Goal: Task Accomplishment & Management: Manage account settings

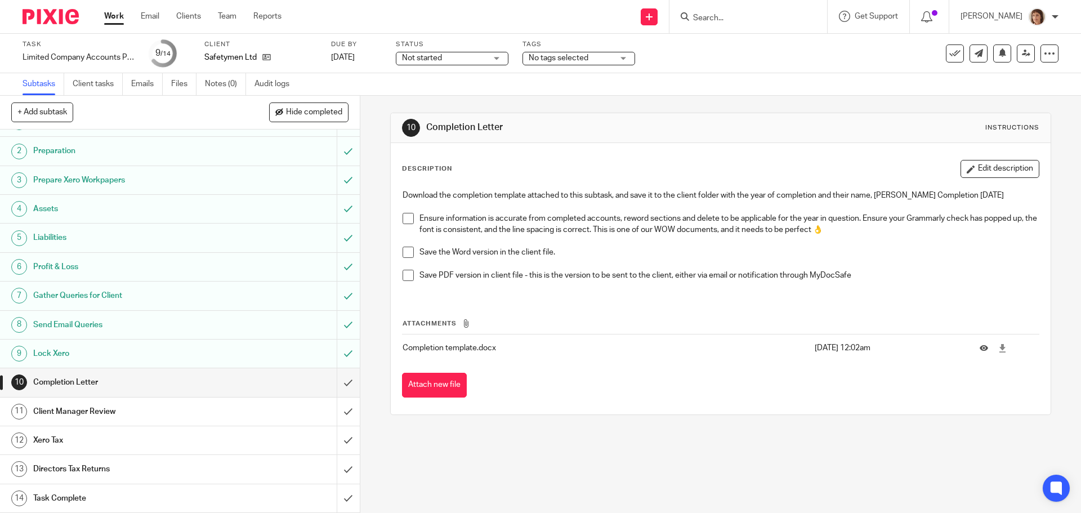
scroll to position [21, 0]
click at [265, 56] on icon at bounding box center [266, 57] width 8 height 8
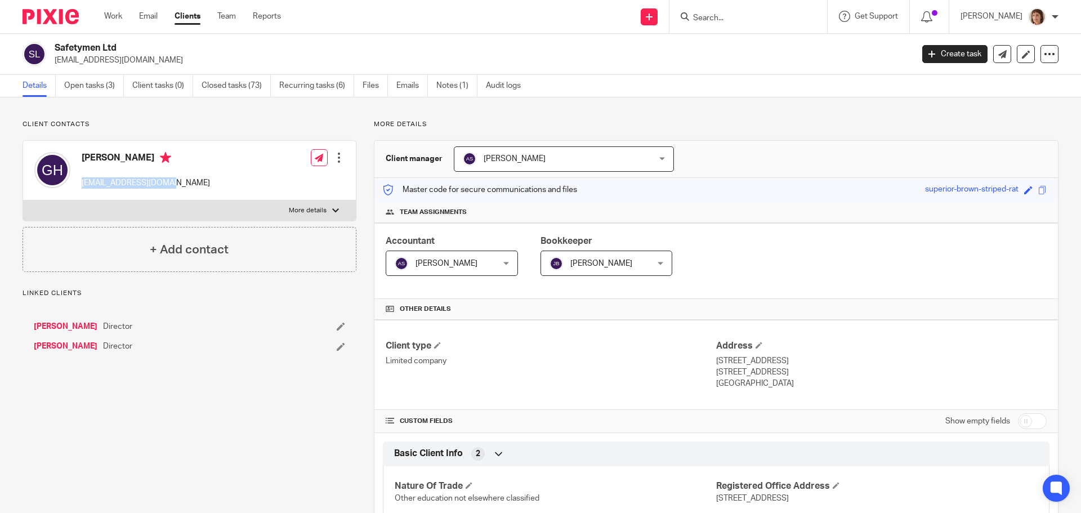
drag, startPoint x: 81, startPoint y: 185, endPoint x: 154, endPoint y: 185, distance: 73.2
click at [168, 188] on div "Grant Healey grant@safetymen.co.uk Edit contact Create client from contact Expo…" at bounding box center [189, 171] width 333 height 60
copy p "grant@safetymen.co.uk"
click at [694, 14] on input "Search" at bounding box center [742, 19] width 101 height 10
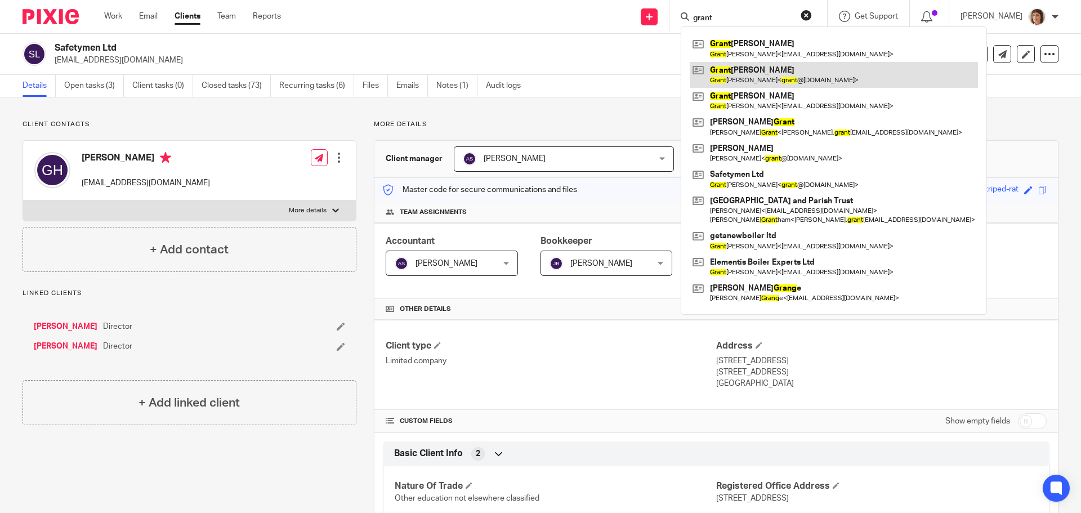
type input "grant"
click at [745, 78] on link at bounding box center [834, 75] width 288 height 26
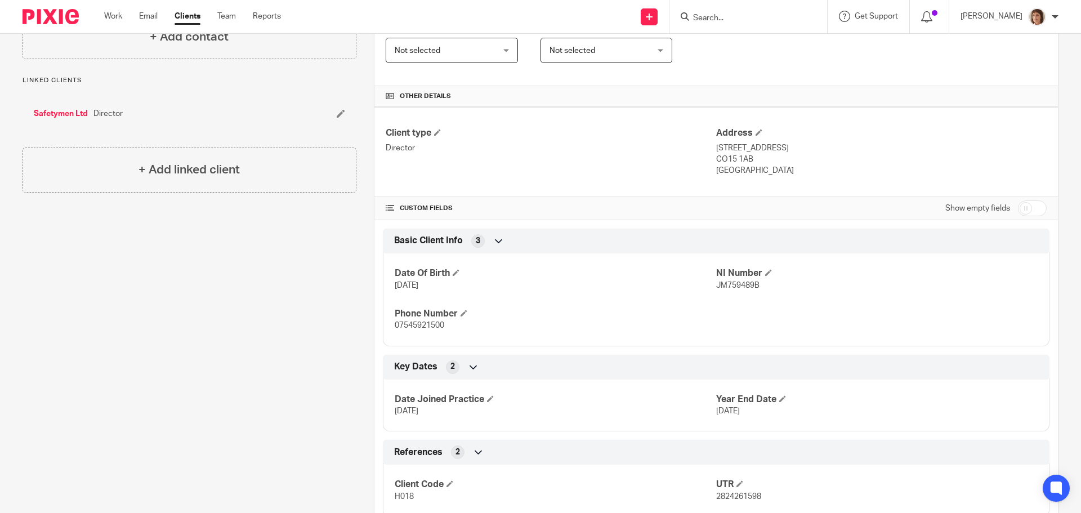
scroll to position [225, 0]
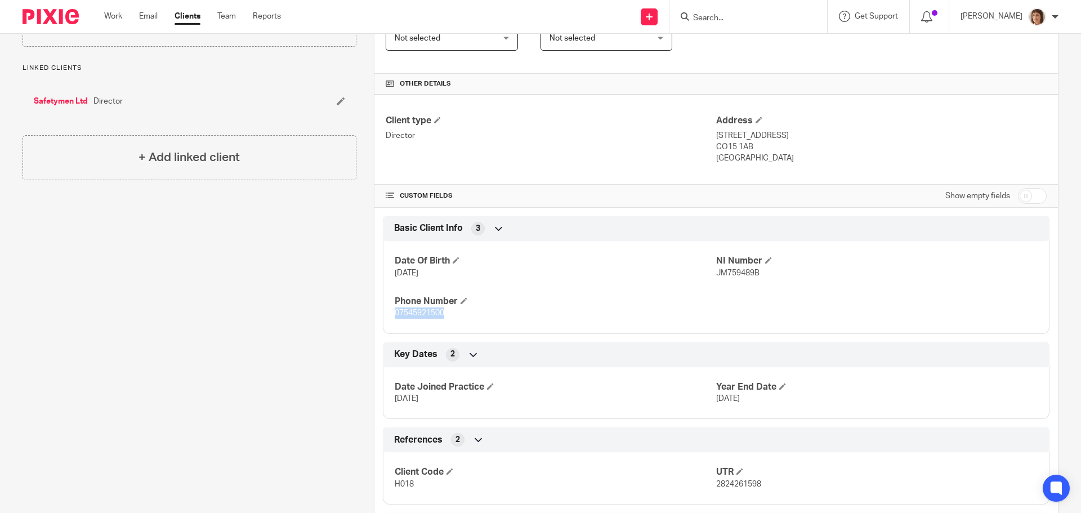
drag, startPoint x: 392, startPoint y: 315, endPoint x: 441, endPoint y: 314, distance: 49.0
click at [441, 314] on span "07545921500" at bounding box center [420, 313] width 50 height 8
copy span "07545921500"
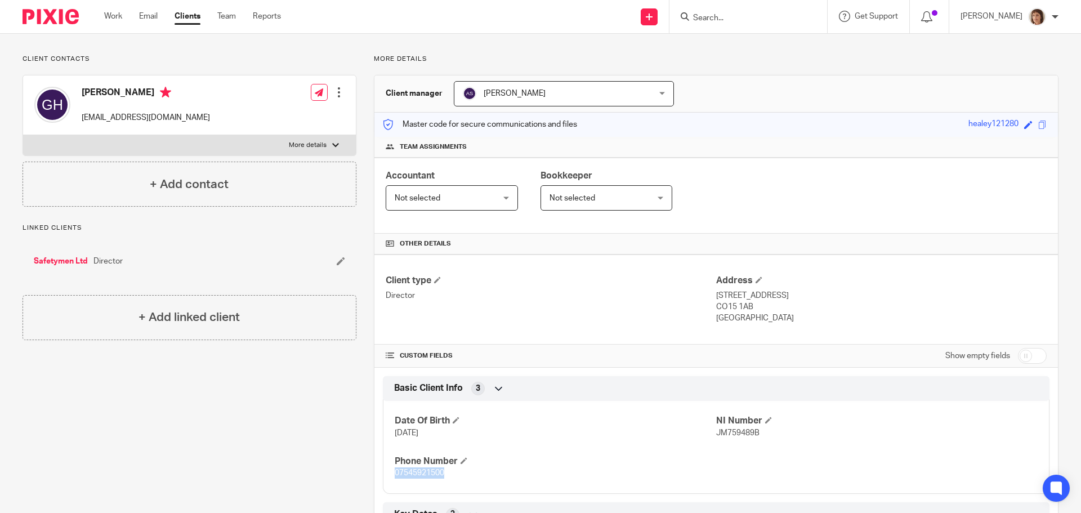
scroll to position [0, 0]
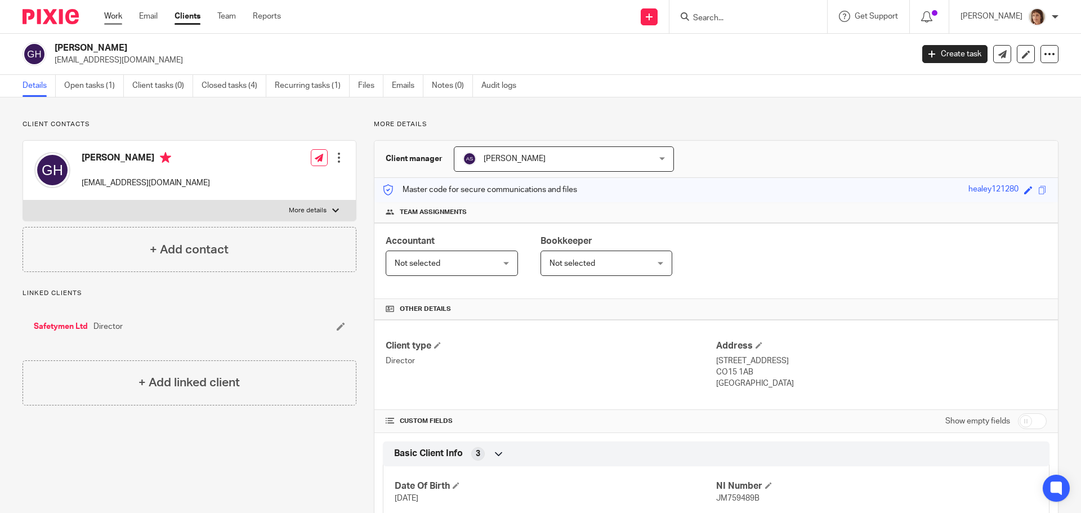
click at [110, 16] on link "Work" at bounding box center [113, 16] width 18 height 11
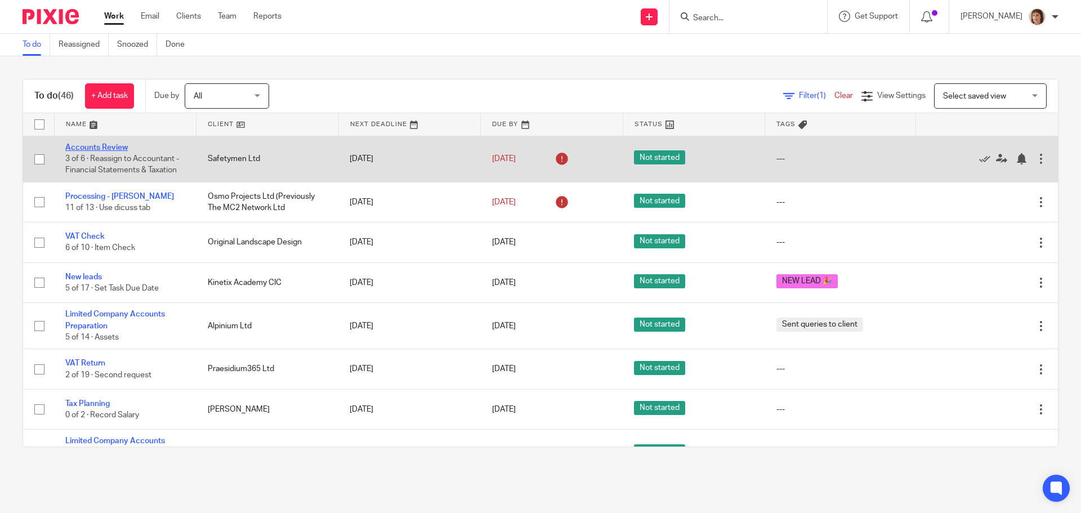
click at [113, 148] on link "Accounts Review" at bounding box center [96, 148] width 62 height 8
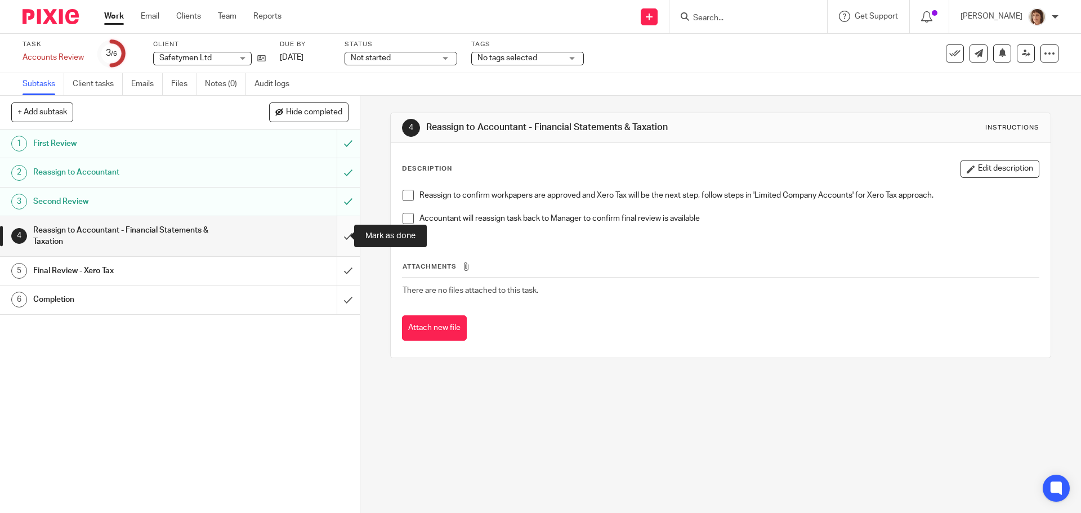
click at [335, 238] on input "submit" at bounding box center [180, 236] width 360 height 40
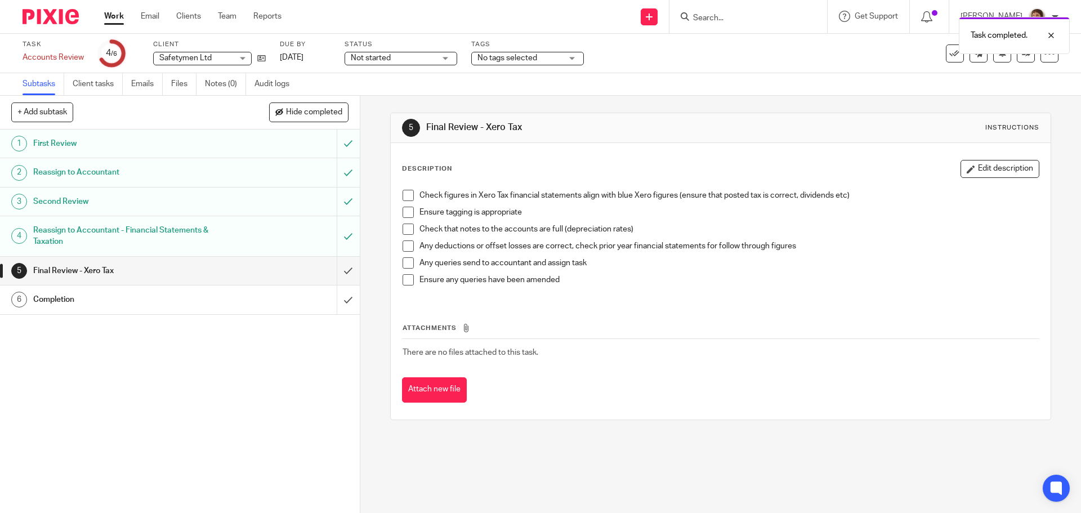
click at [218, 231] on h1 "Reassign to Accountant - Financial Statements & Taxation" at bounding box center [130, 236] width 195 height 29
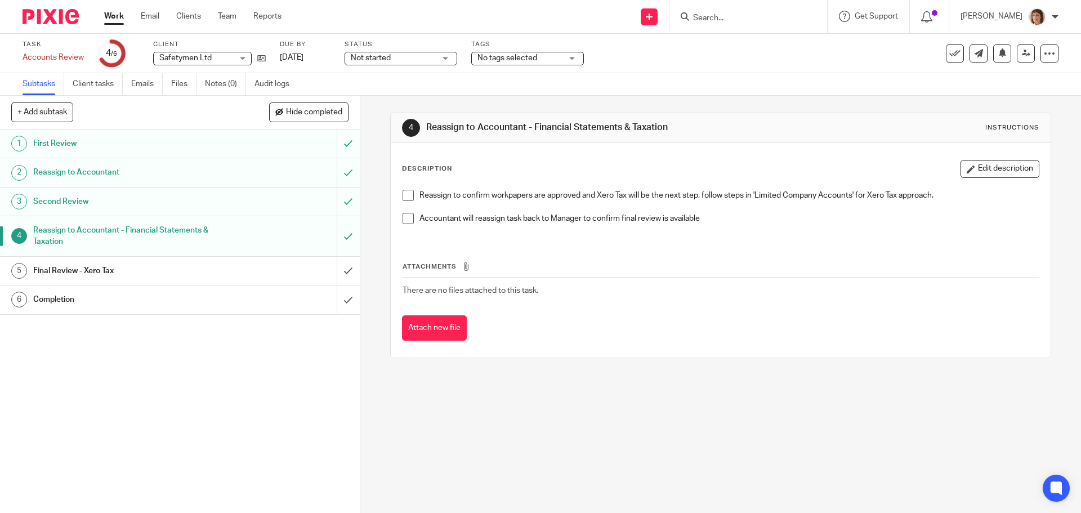
click at [406, 198] on span at bounding box center [408, 195] width 11 height 11
click at [404, 217] on span at bounding box center [408, 218] width 11 height 11
click at [1054, 37] on div at bounding box center [1042, 36] width 30 height 14
click at [1022, 49] on icon at bounding box center [1026, 53] width 8 height 8
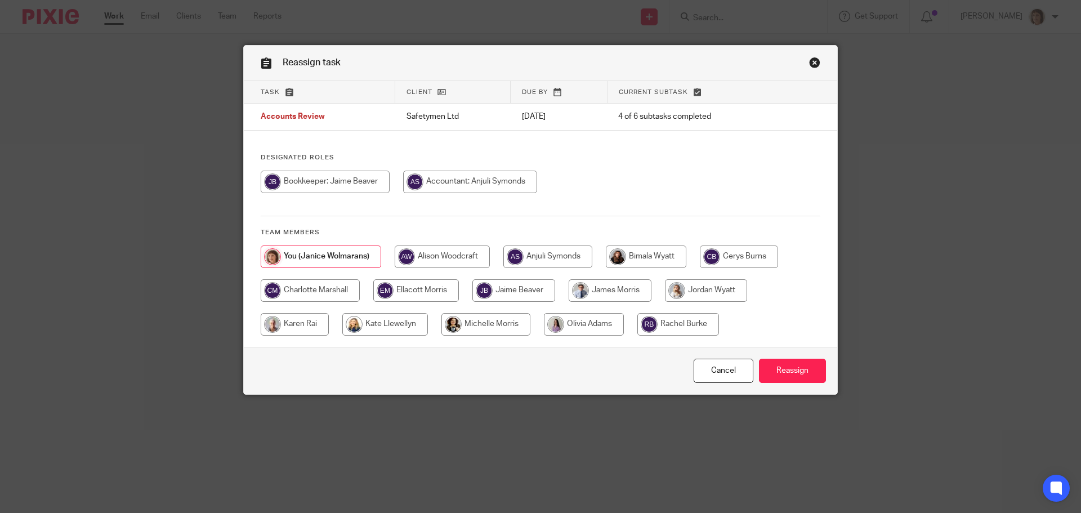
click at [476, 185] on input "radio" at bounding box center [470, 182] width 134 height 23
radio input "true"
click at [793, 367] on input "Reassign" at bounding box center [792, 371] width 67 height 24
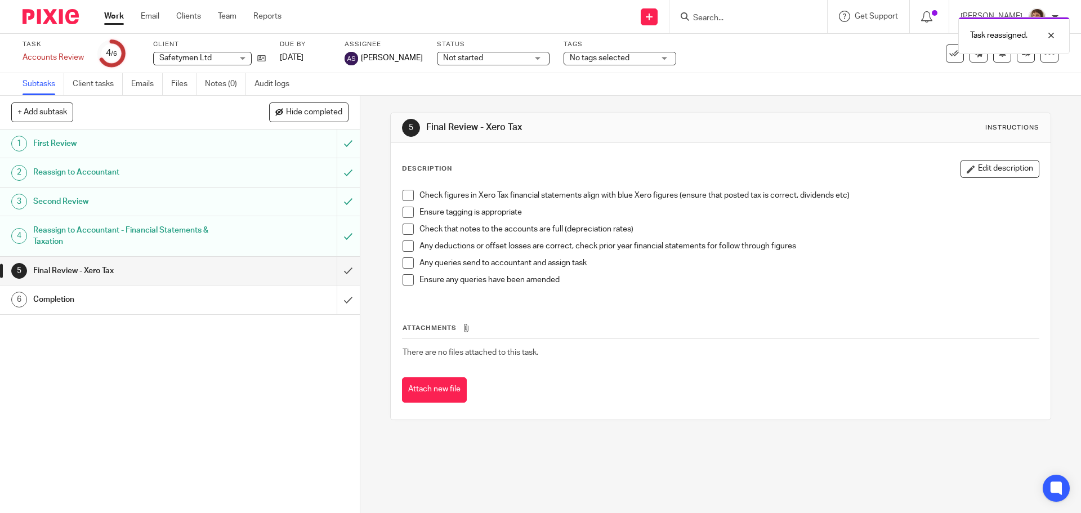
click link "Work"
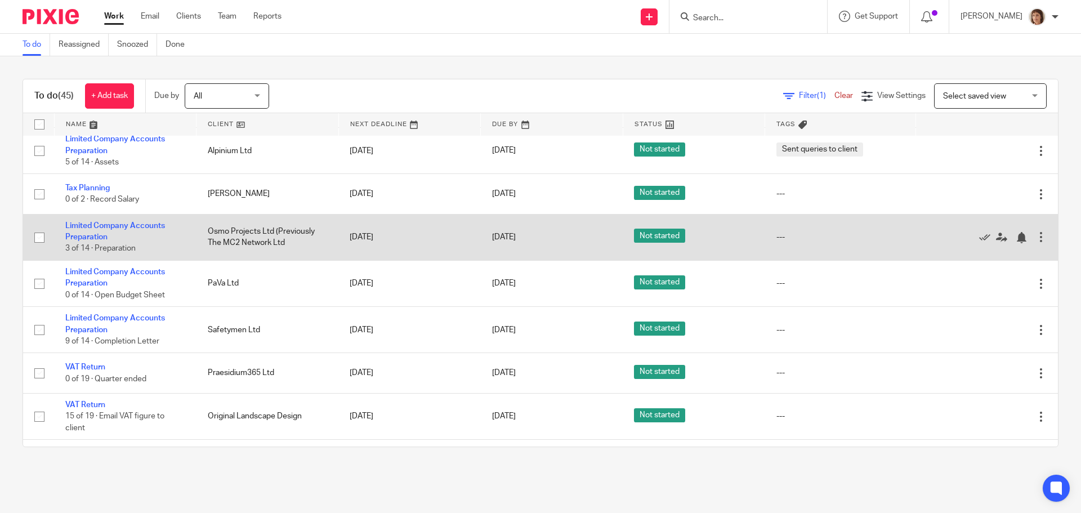
scroll to position [225, 0]
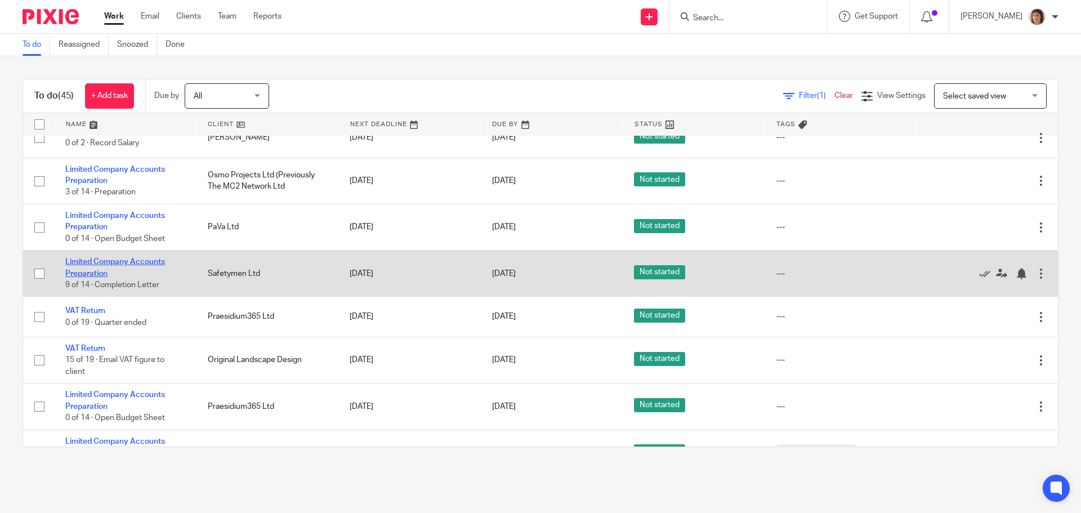
click at [137, 262] on link "Limited Company Accounts Preparation" at bounding box center [115, 267] width 100 height 19
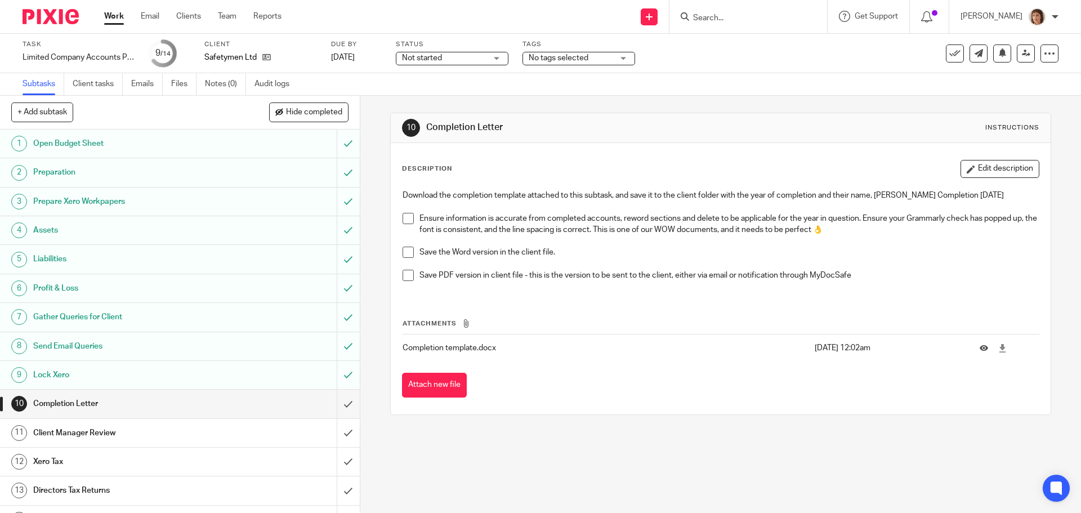
scroll to position [21, 0]
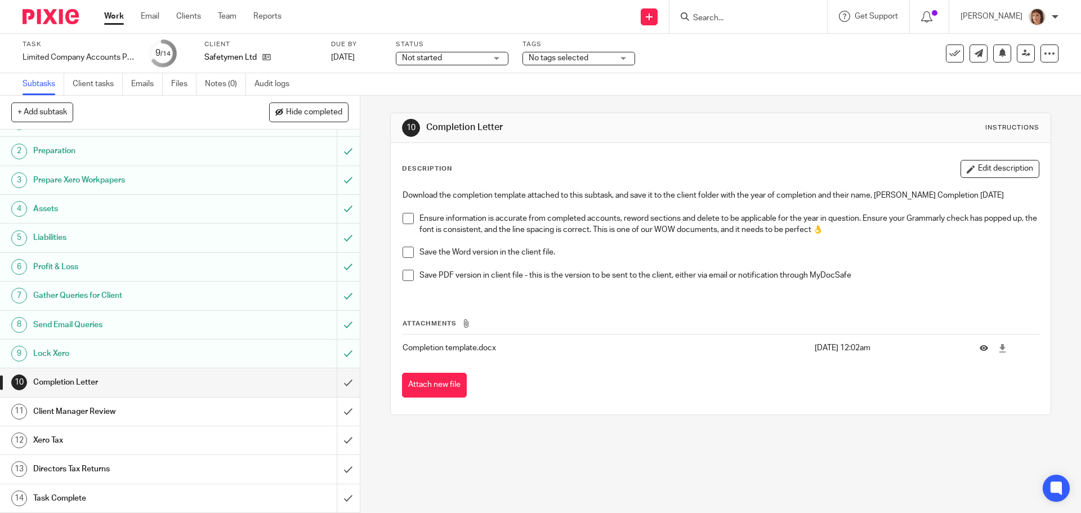
click at [404, 219] on span at bounding box center [408, 218] width 11 height 11
click at [408, 253] on span at bounding box center [408, 252] width 11 height 11
click at [335, 383] on input "submit" at bounding box center [180, 382] width 360 height 28
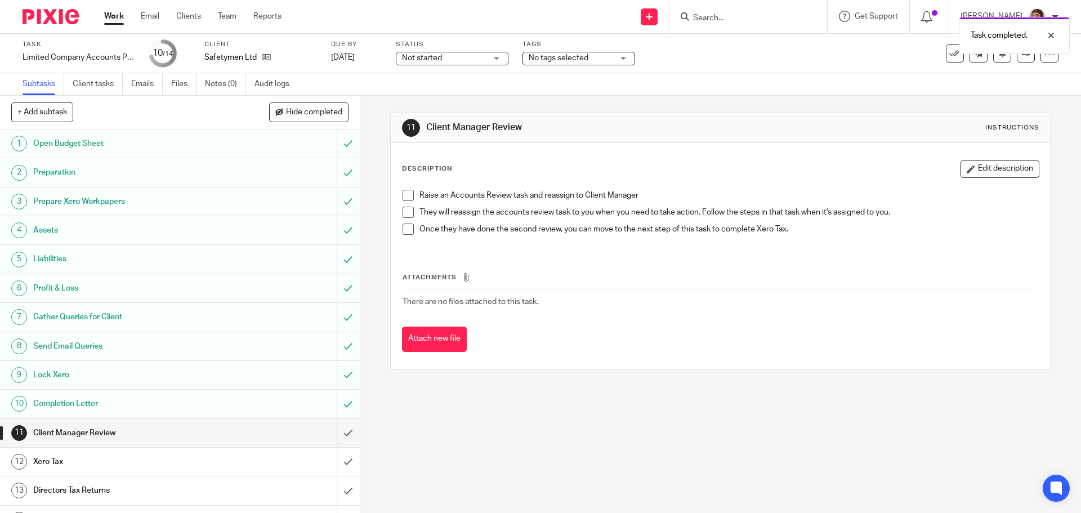
click at [409, 194] on span at bounding box center [408, 195] width 11 height 11
click at [404, 208] on span at bounding box center [408, 212] width 11 height 11
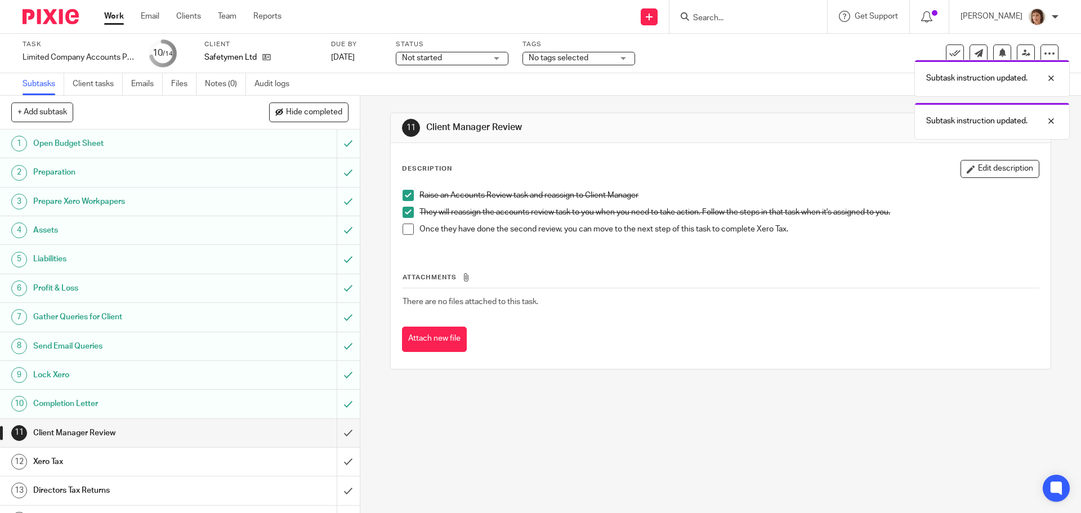
click at [403, 229] on span at bounding box center [408, 229] width 11 height 11
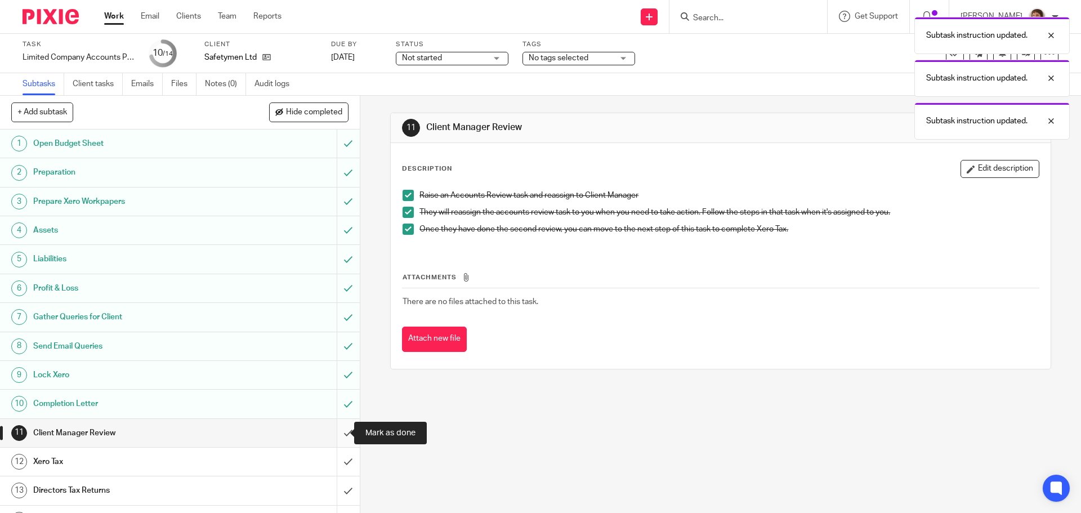
click at [334, 435] on input "submit" at bounding box center [180, 433] width 360 height 28
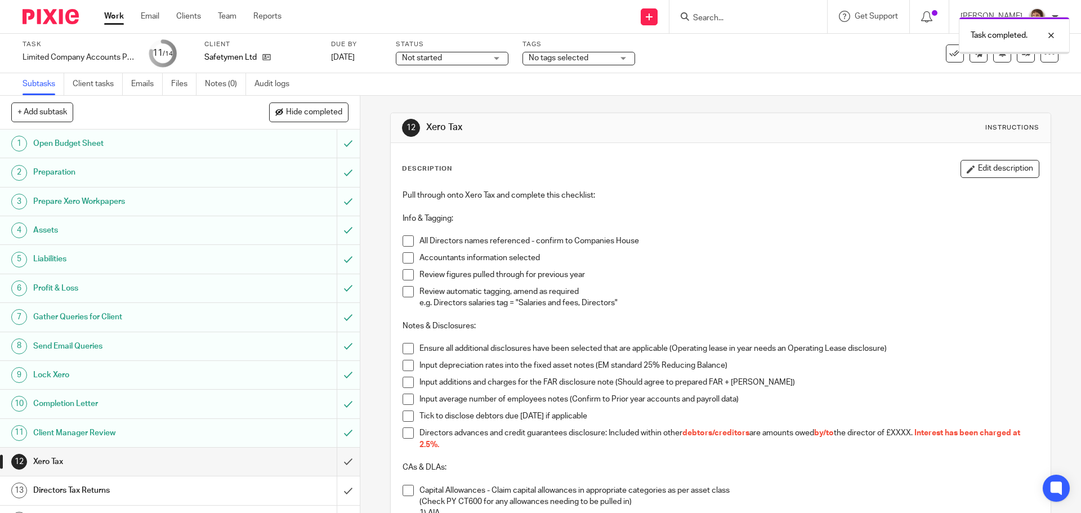
scroll to position [21, 0]
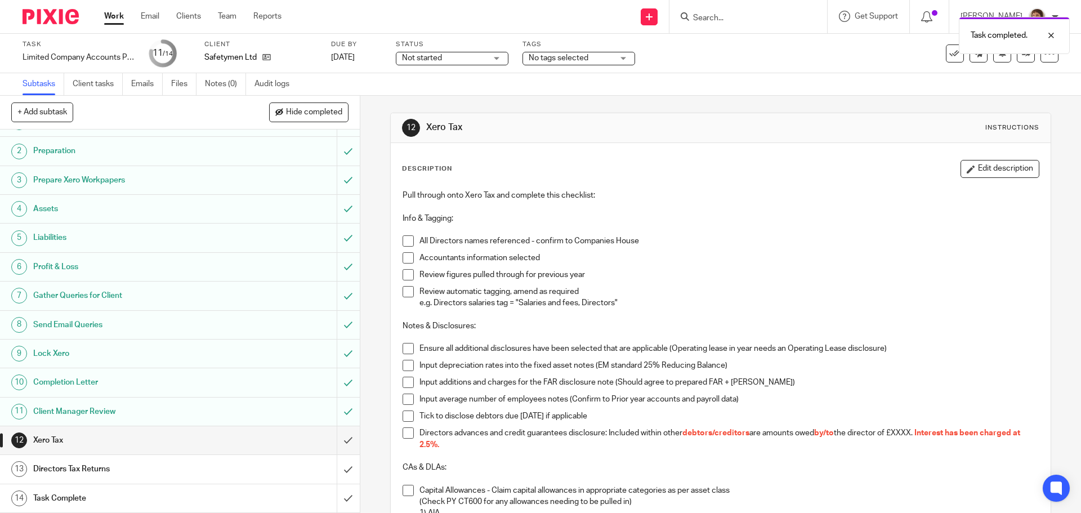
drag, startPoint x: 402, startPoint y: 239, endPoint x: 411, endPoint y: 258, distance: 21.7
click at [403, 240] on span at bounding box center [408, 240] width 11 height 11
click at [404, 261] on span at bounding box center [408, 257] width 11 height 11
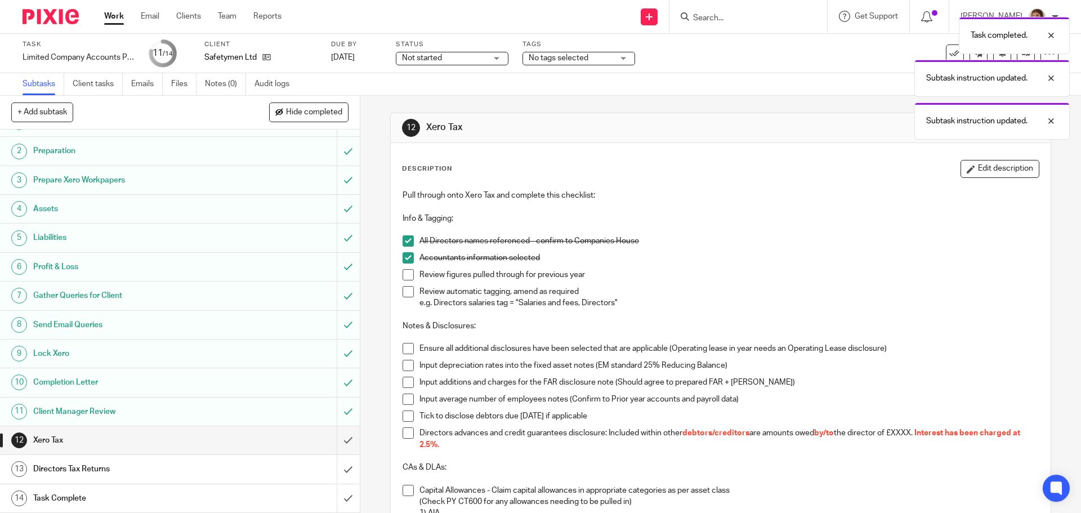
click at [404, 276] on span at bounding box center [408, 274] width 11 height 11
drag, startPoint x: 405, startPoint y: 292, endPoint x: 443, endPoint y: 285, distance: 37.8
click at [406, 292] on span at bounding box center [408, 291] width 11 height 11
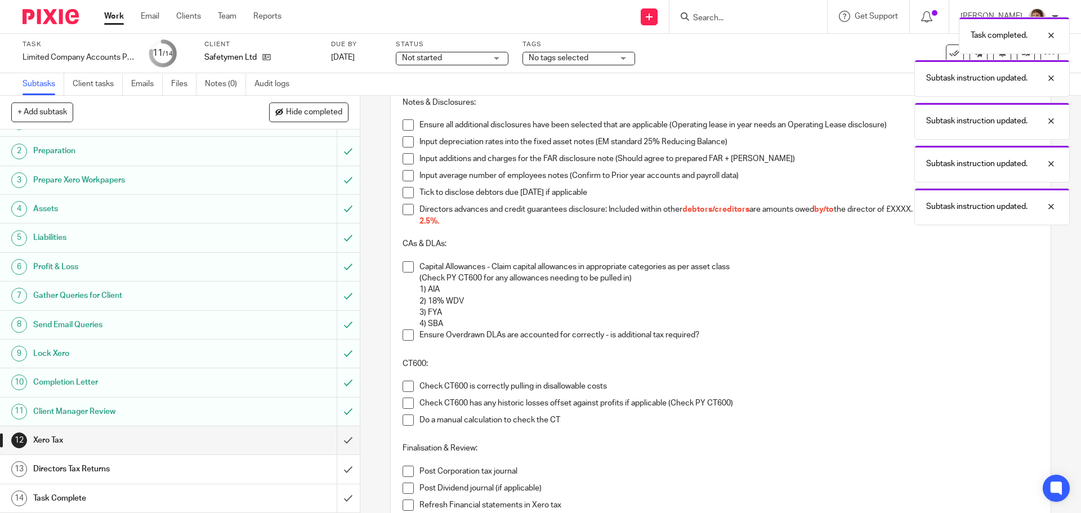
scroll to position [169, 0]
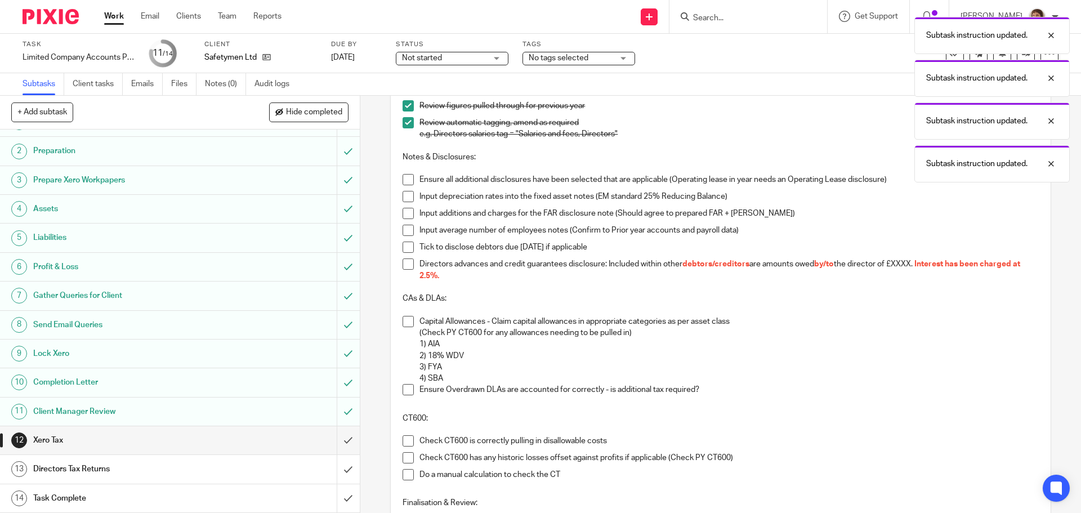
click at [406, 180] on span at bounding box center [408, 179] width 11 height 11
click at [404, 195] on span at bounding box center [408, 196] width 11 height 11
click at [404, 211] on span at bounding box center [408, 213] width 11 height 11
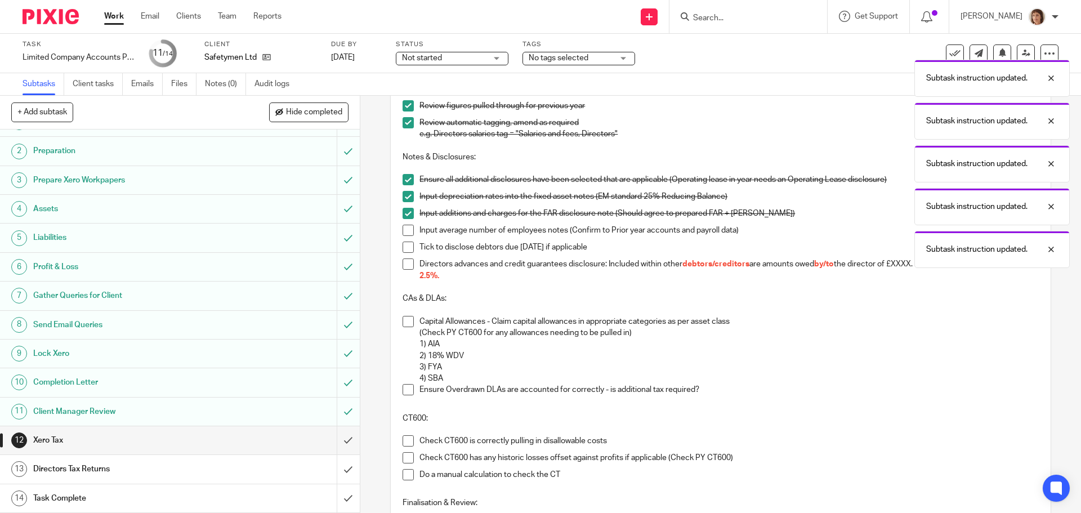
click at [403, 230] on span at bounding box center [408, 230] width 11 height 11
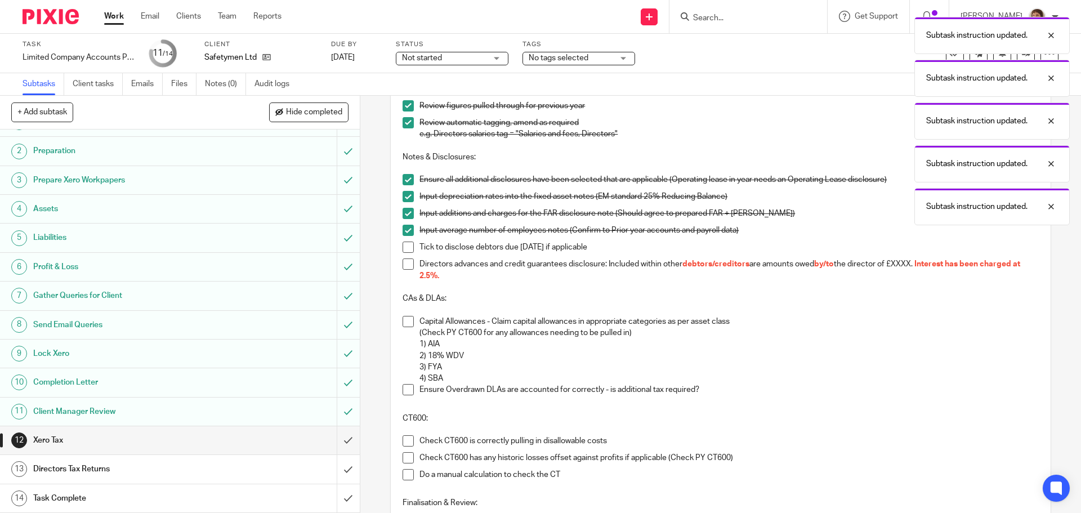
click at [405, 245] on span at bounding box center [408, 247] width 11 height 11
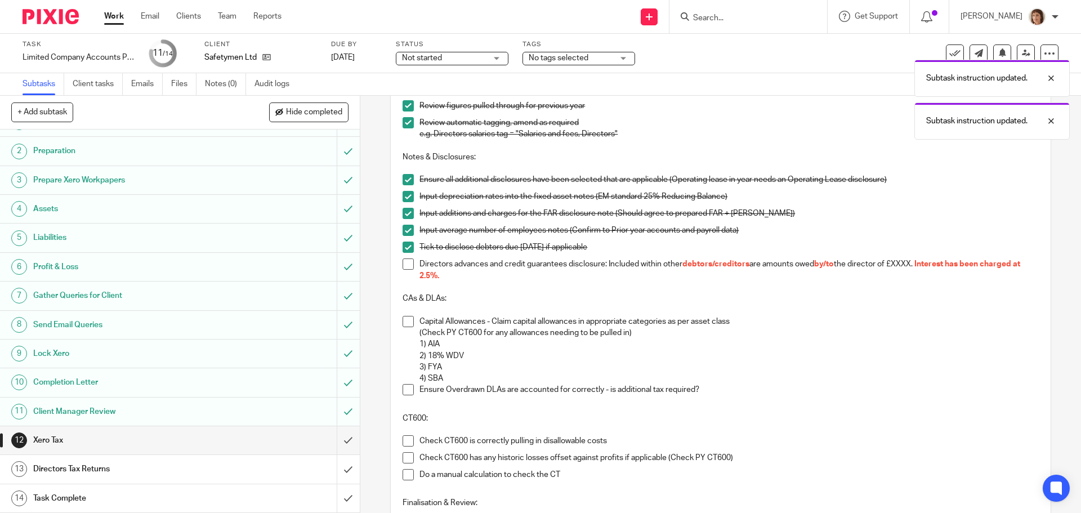
click at [406, 266] on span at bounding box center [408, 263] width 11 height 11
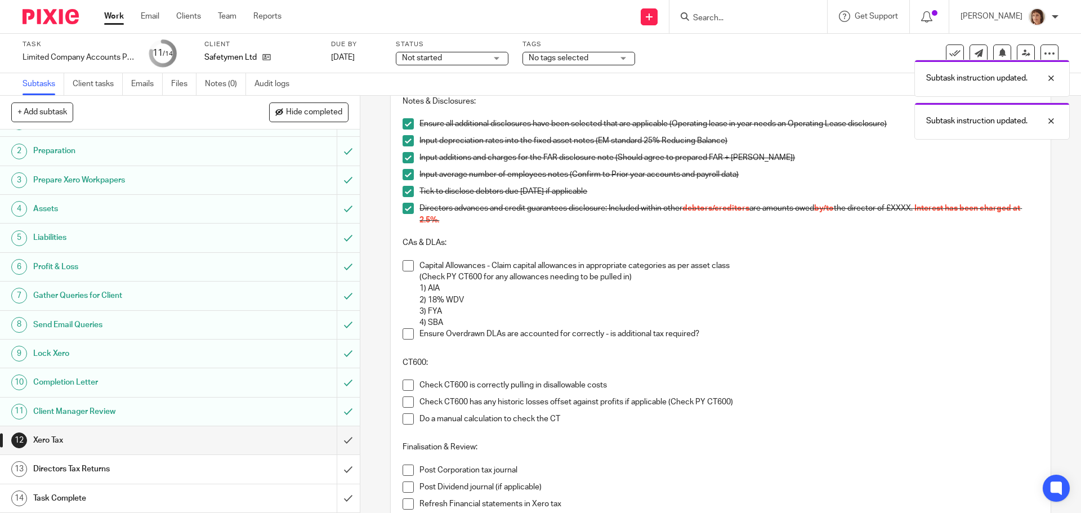
scroll to position [225, 0]
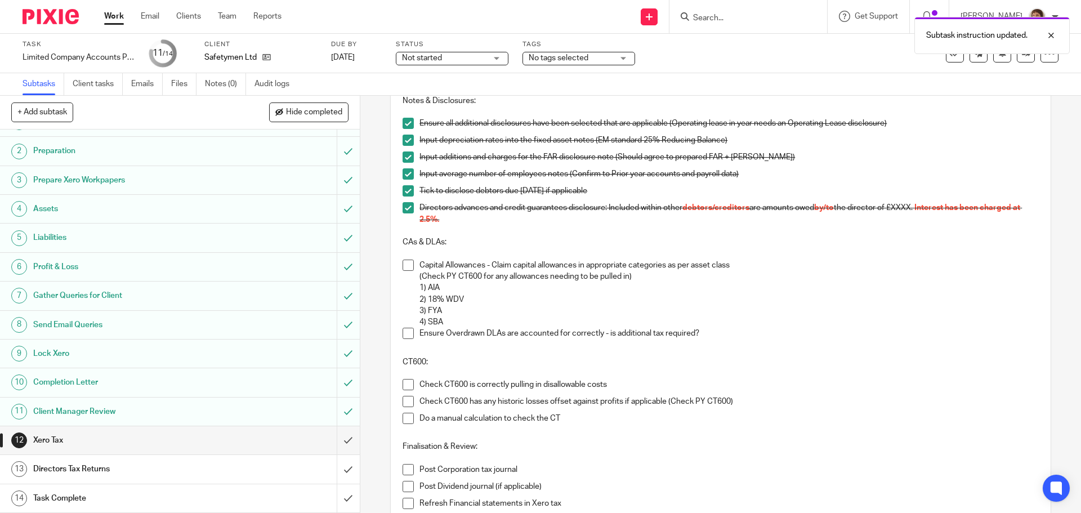
click at [403, 333] on span at bounding box center [408, 333] width 11 height 11
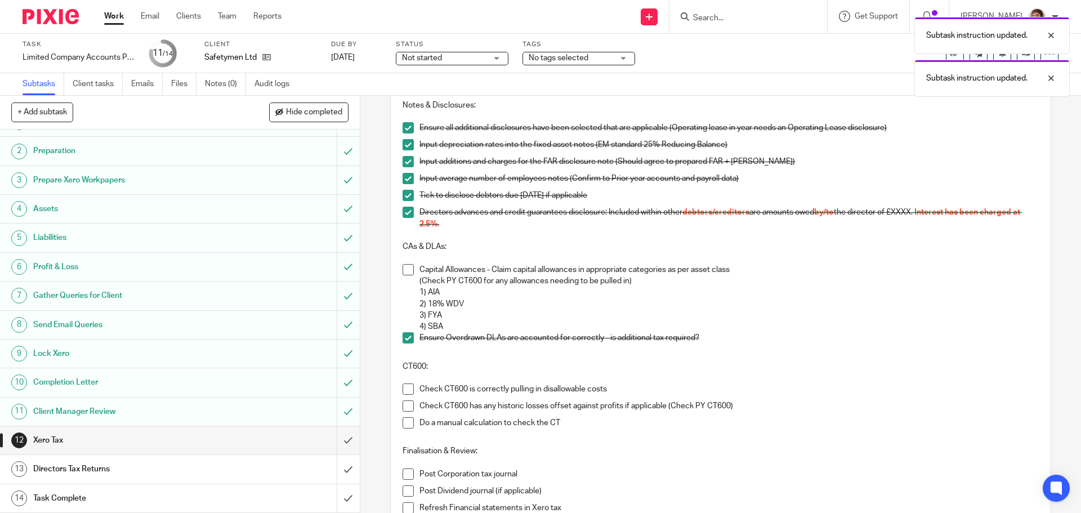
scroll to position [220, 0]
click at [403, 271] on span at bounding box center [408, 270] width 11 height 11
click at [405, 387] on span at bounding box center [408, 389] width 11 height 11
drag, startPoint x: 408, startPoint y: 406, endPoint x: 405, endPoint y: 418, distance: 12.2
click at [408, 408] on span at bounding box center [408, 406] width 11 height 11
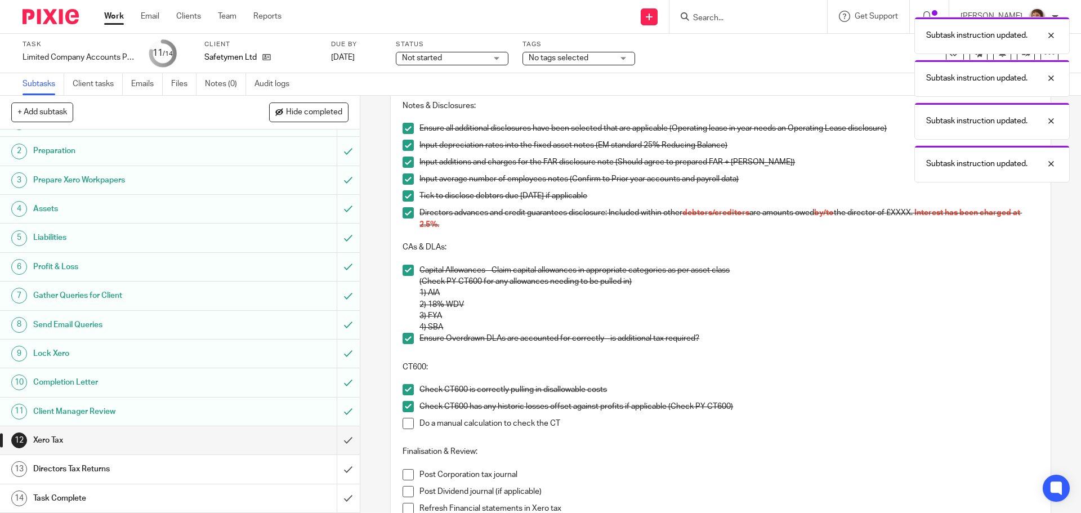
click at [404, 421] on span at bounding box center [408, 423] width 11 height 11
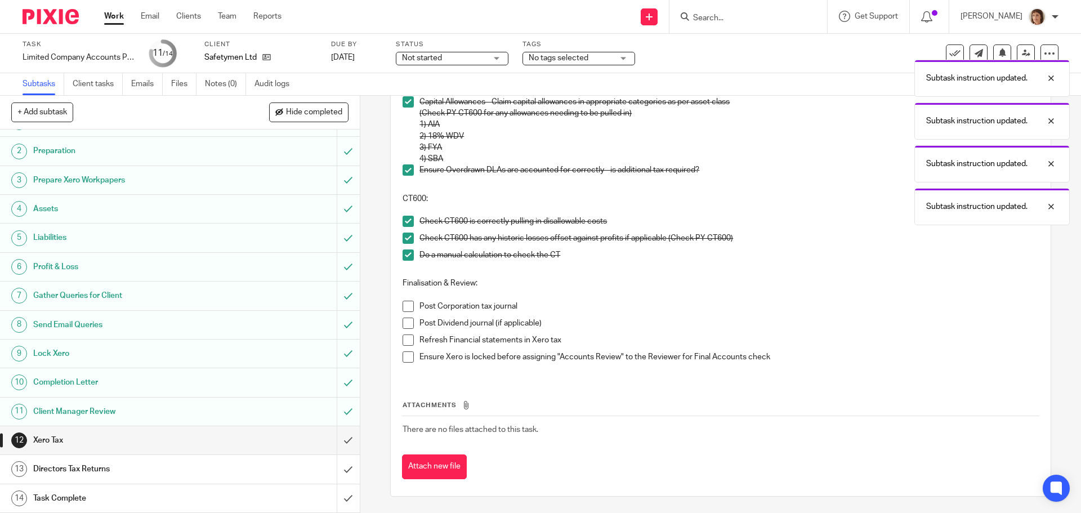
scroll to position [389, 0]
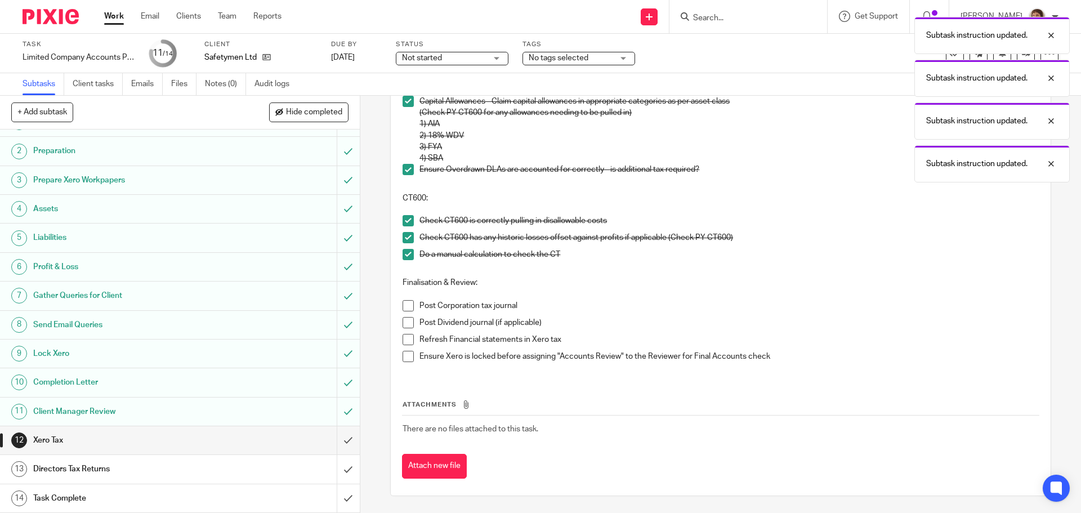
click at [405, 305] on span at bounding box center [408, 305] width 11 height 11
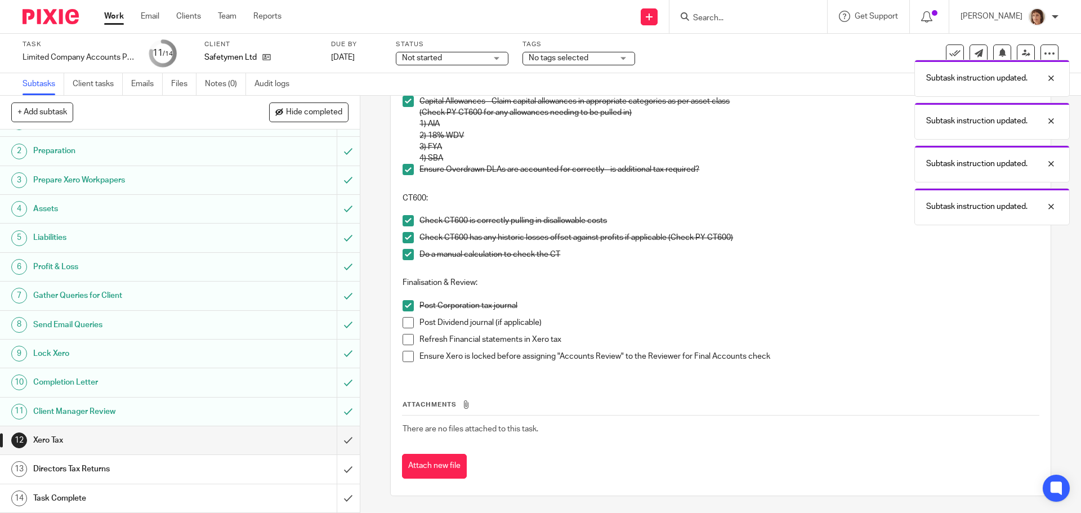
click at [405, 306] on span at bounding box center [408, 305] width 11 height 11
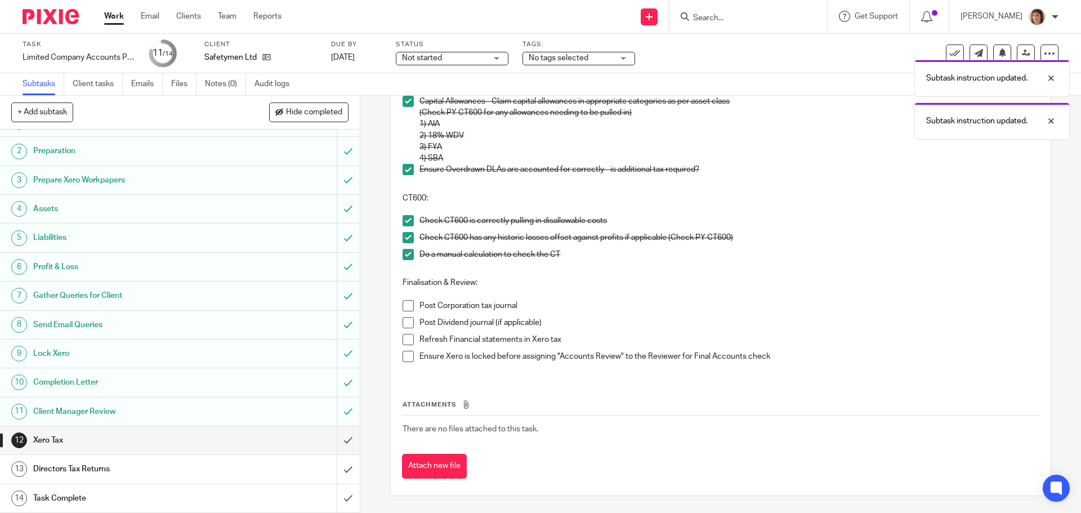
drag, startPoint x: 406, startPoint y: 323, endPoint x: 407, endPoint y: 336, distance: 12.4
click at [406, 324] on span at bounding box center [408, 322] width 11 height 11
click at [405, 340] on span at bounding box center [408, 339] width 11 height 11
click at [404, 356] on span at bounding box center [408, 356] width 11 height 11
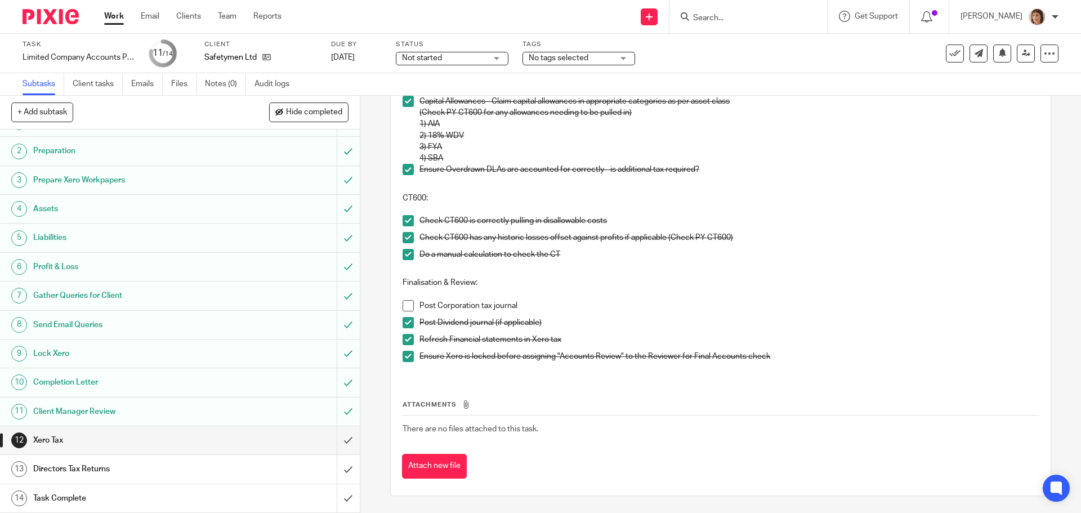
click at [81, 467] on h1 "Directors Tax Returns" at bounding box center [130, 469] width 195 height 17
